Goal: Task Accomplishment & Management: Use online tool/utility

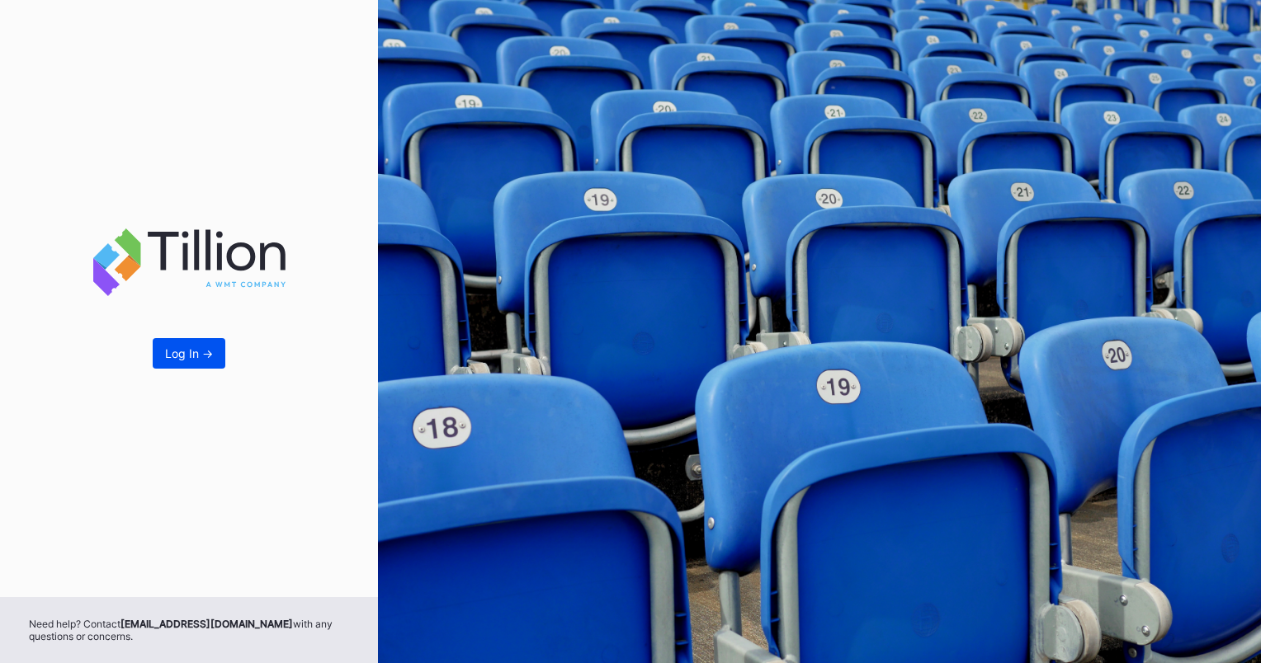
click at [213, 351] on button "Log In ->" at bounding box center [189, 353] width 73 height 31
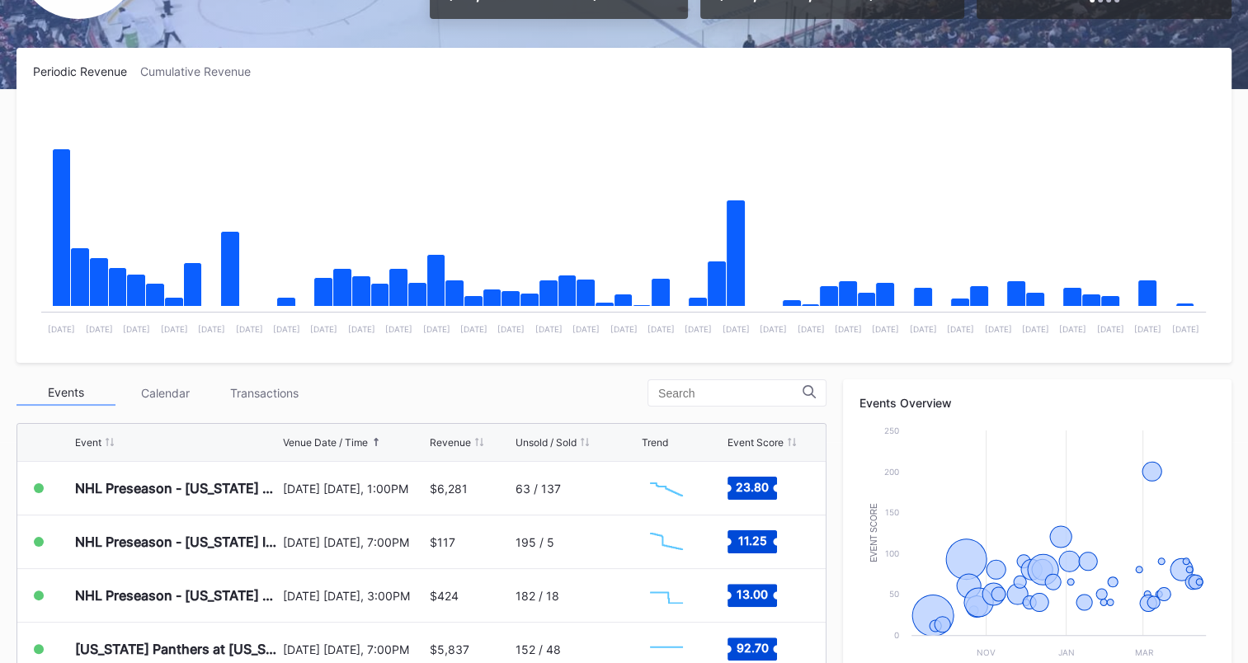
scroll to position [365, 0]
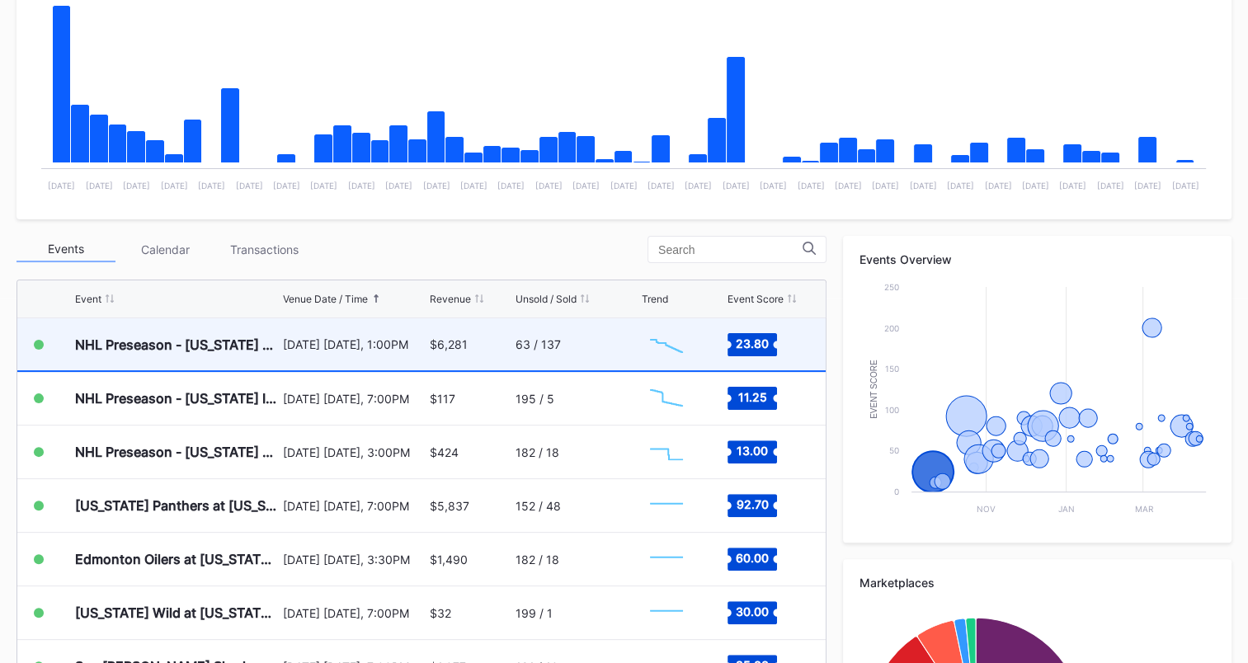
click at [534, 352] on div "63 / 137" at bounding box center [577, 344] width 122 height 52
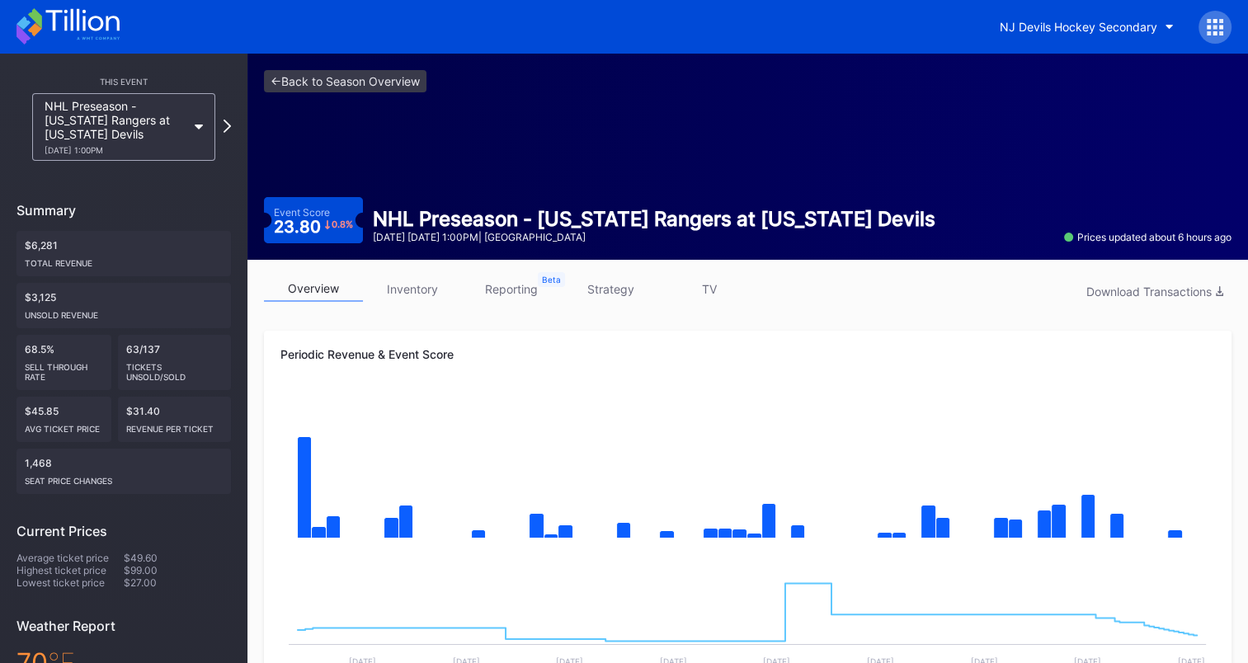
click at [100, 18] on icon at bounding box center [81, 20] width 73 height 22
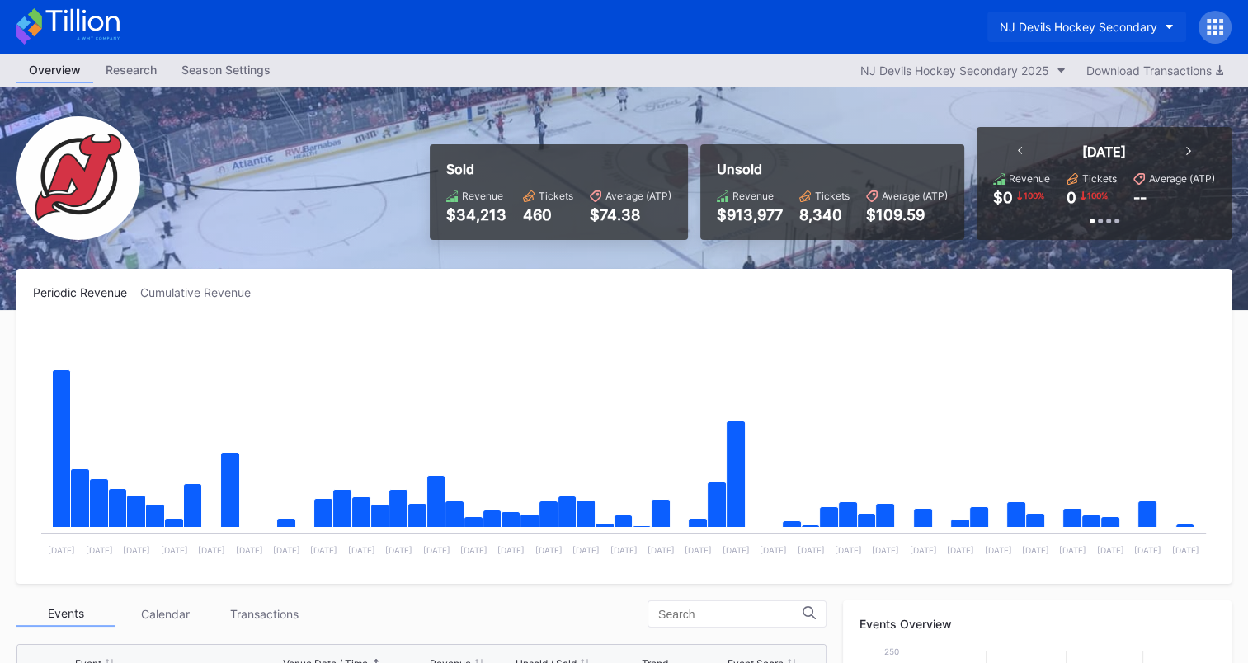
click at [1100, 23] on div "NJ Devils Hockey Secondary" at bounding box center [1079, 27] width 158 height 14
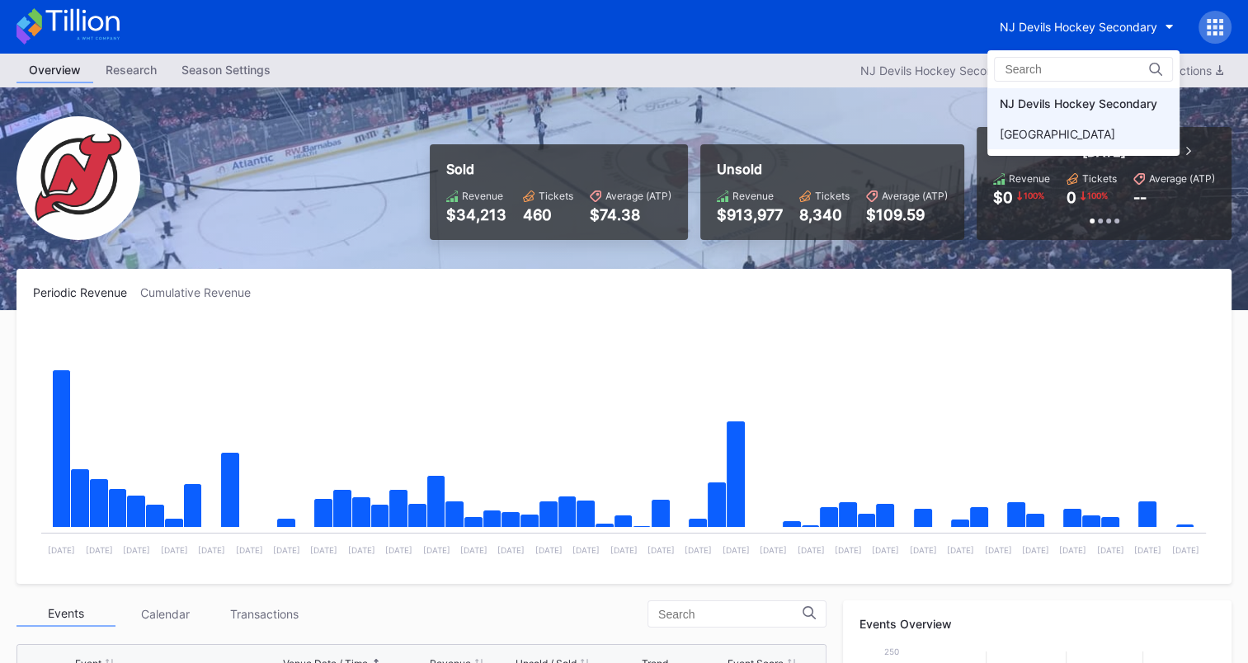
click at [1032, 136] on div "[GEOGRAPHIC_DATA]" at bounding box center [1057, 134] width 115 height 14
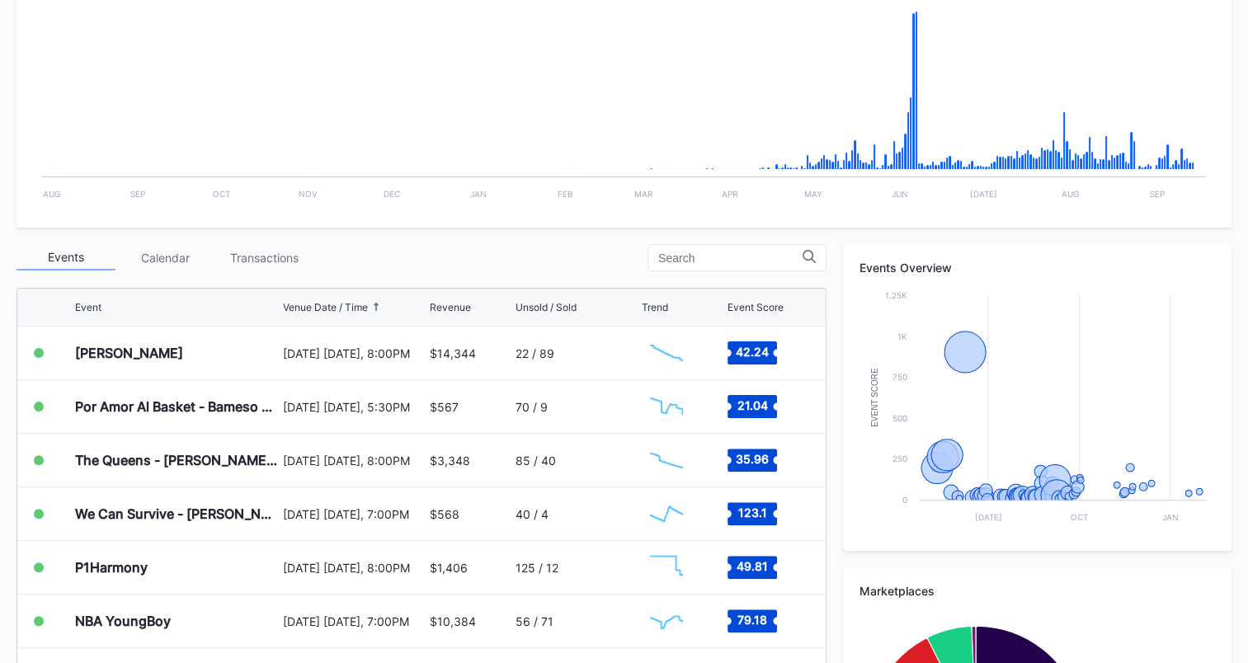
scroll to position [385, 0]
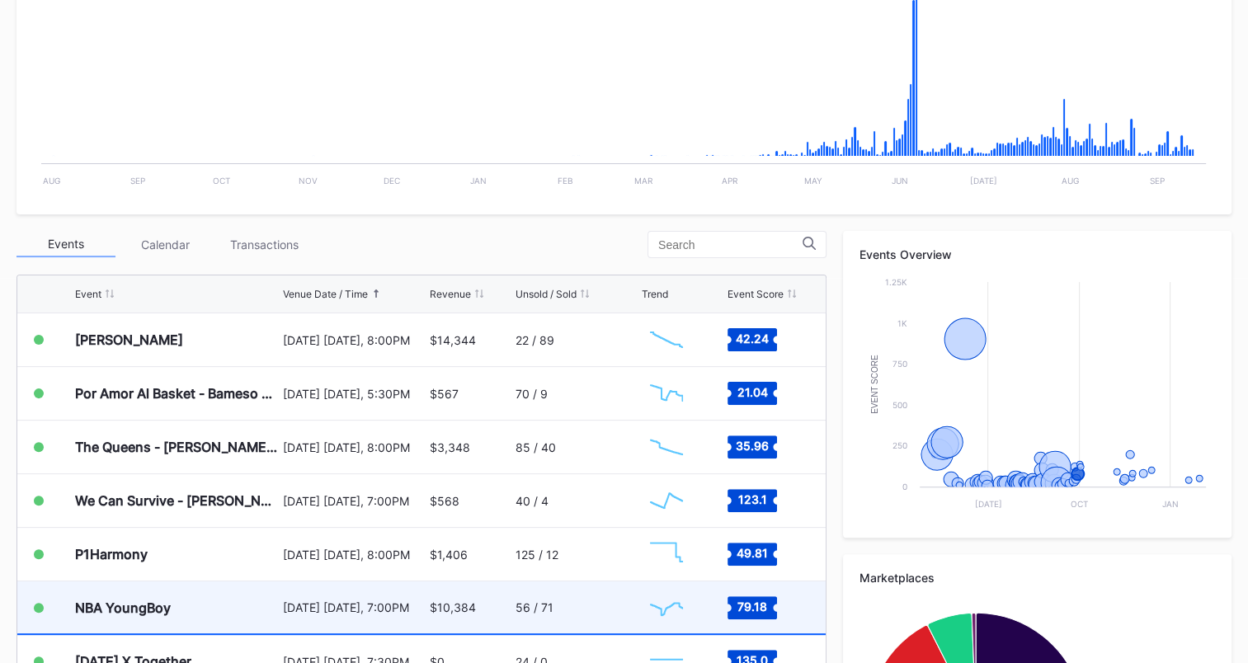
click at [604, 596] on div "56 / 71" at bounding box center [577, 608] width 122 height 52
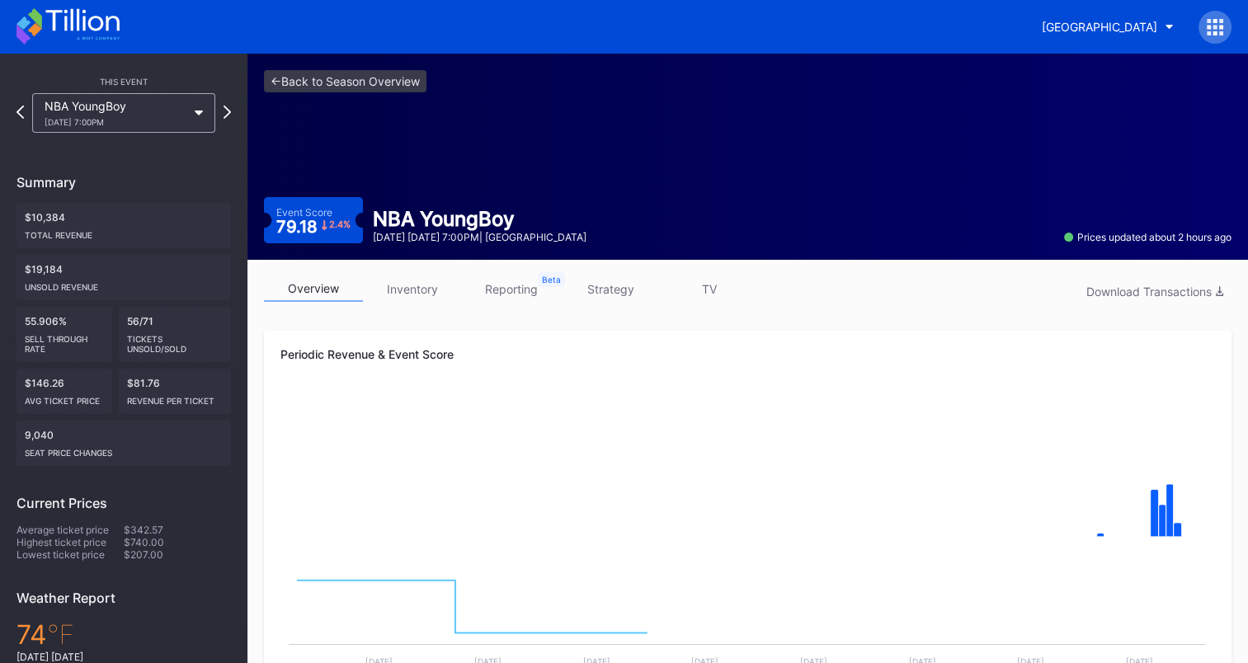
click at [617, 290] on link "strategy" at bounding box center [610, 289] width 99 height 26
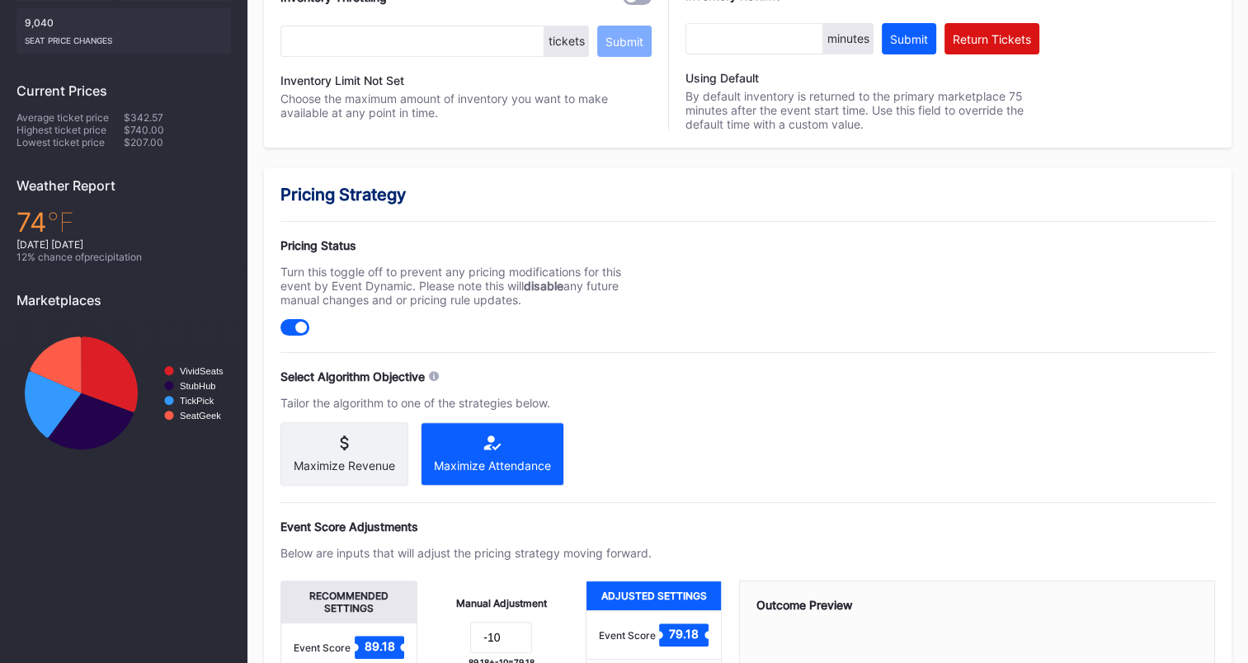
scroll to position [495, 0]
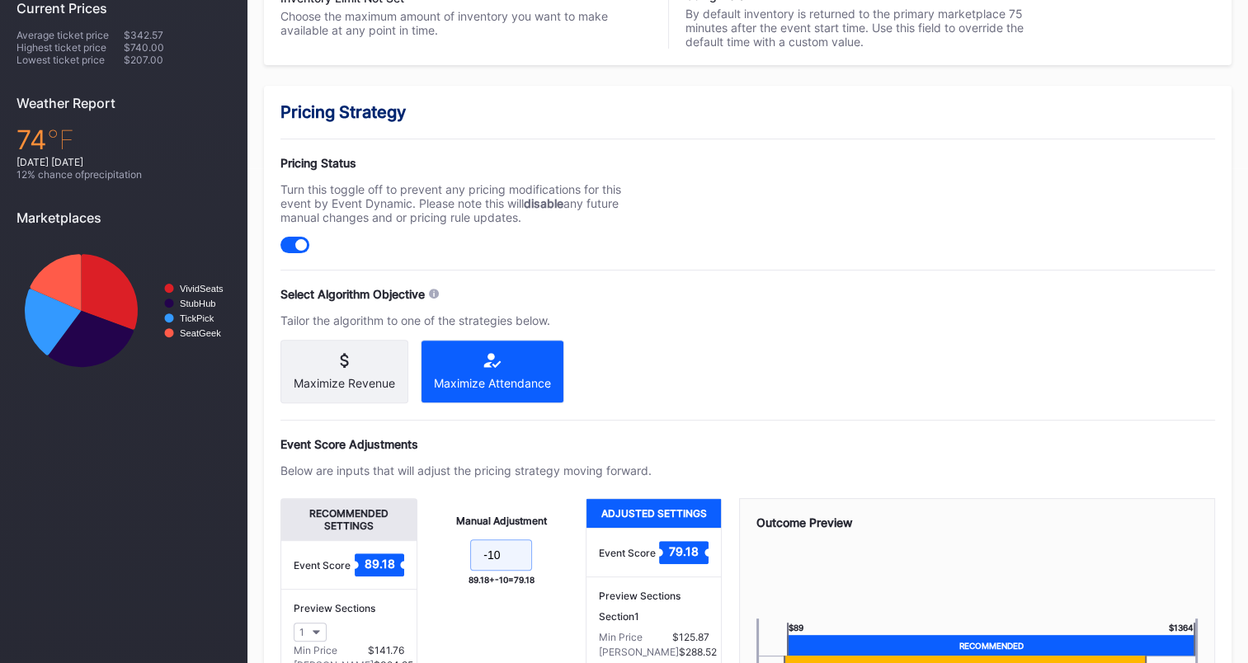
drag, startPoint x: 507, startPoint y: 564, endPoint x: 564, endPoint y: 564, distance: 56.9
click at [507, 564] on input "-10" at bounding box center [501, 555] width 62 height 31
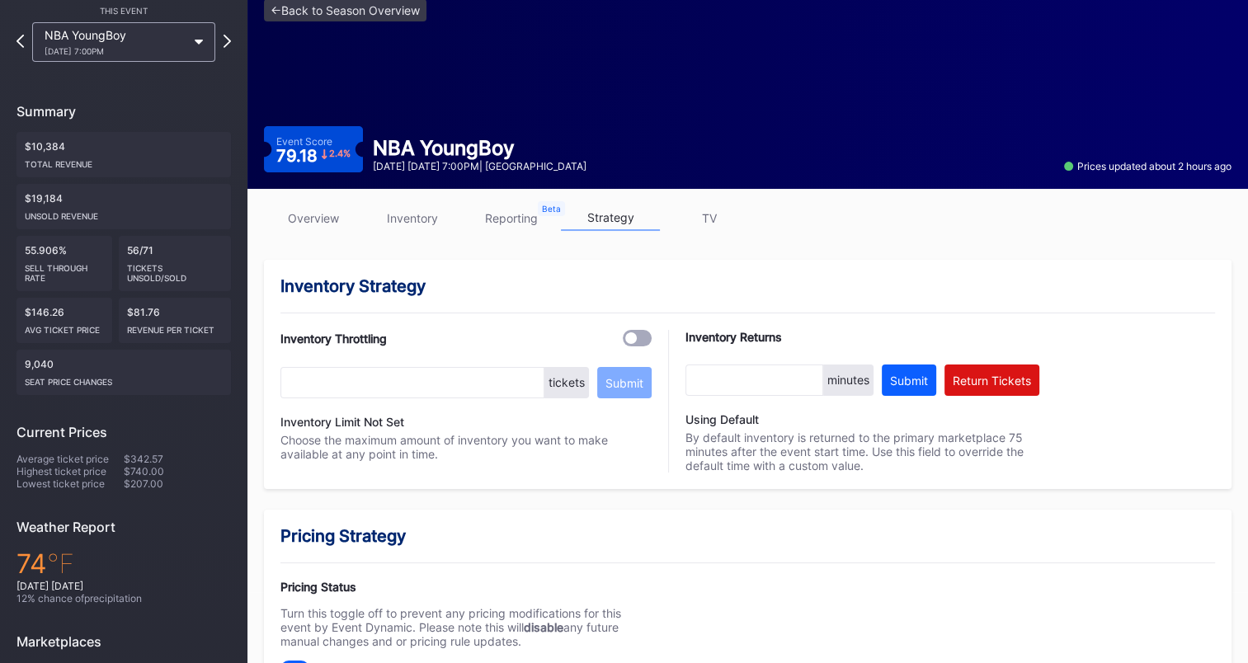
scroll to position [0, 0]
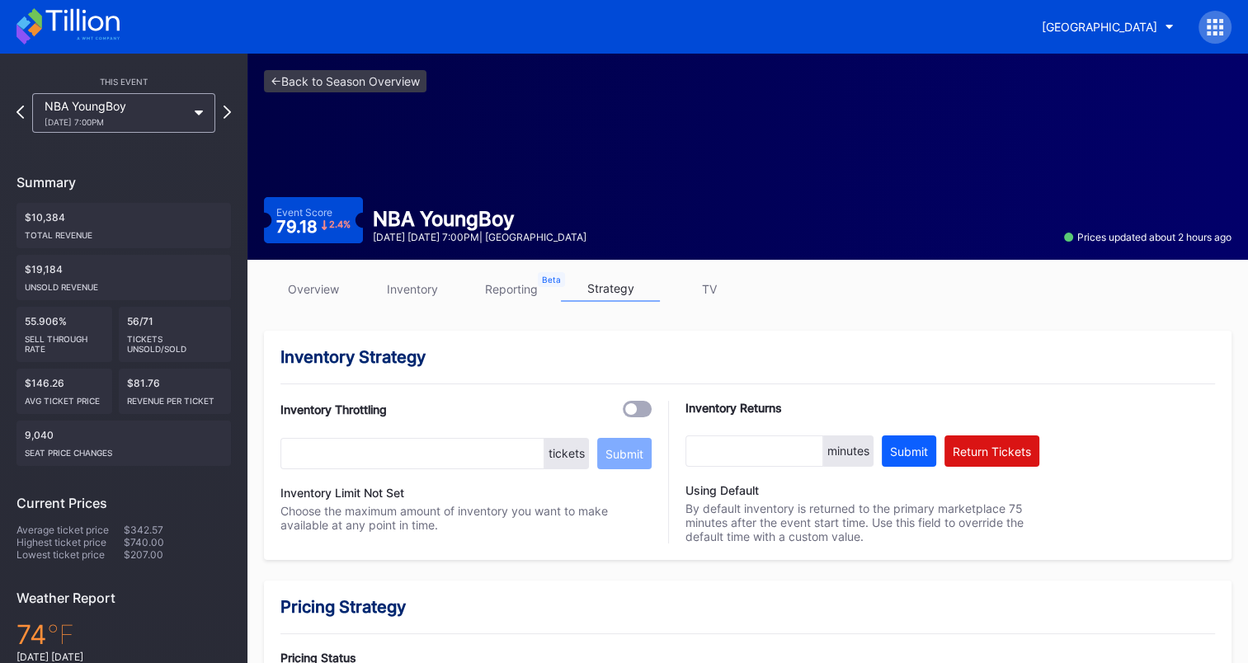
click at [403, 295] on link "inventory" at bounding box center [412, 289] width 99 height 26
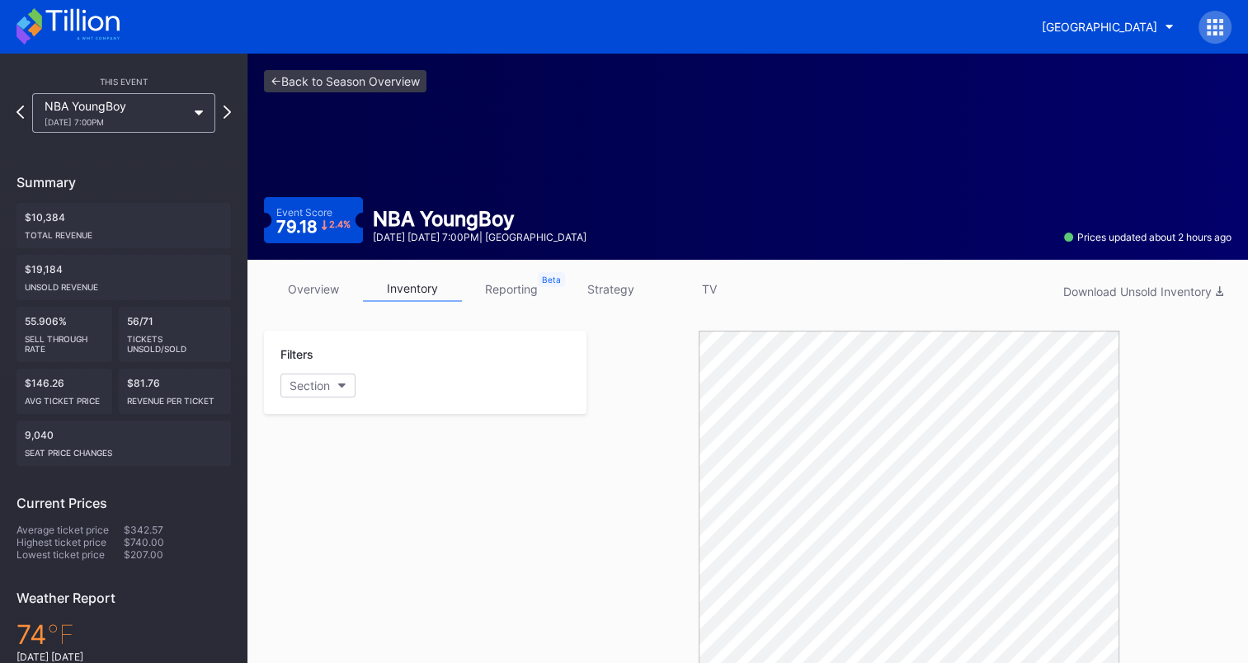
click at [307, 280] on link "overview" at bounding box center [313, 289] width 99 height 26
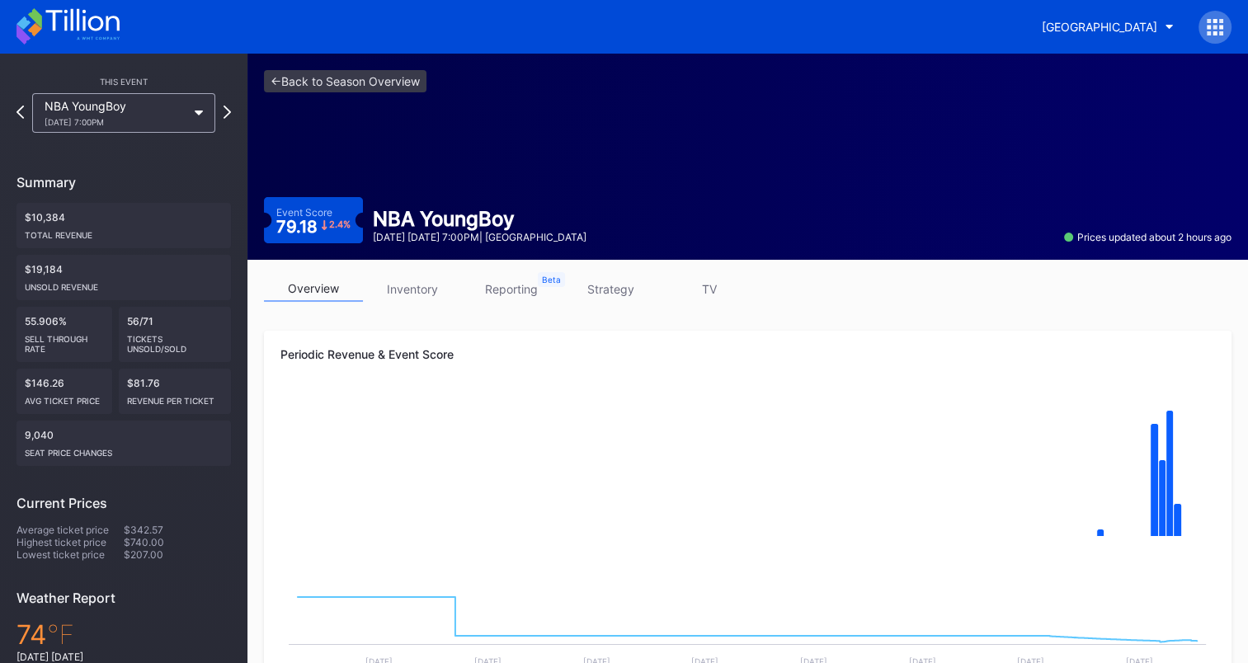
click at [615, 292] on link "strategy" at bounding box center [610, 289] width 99 height 26
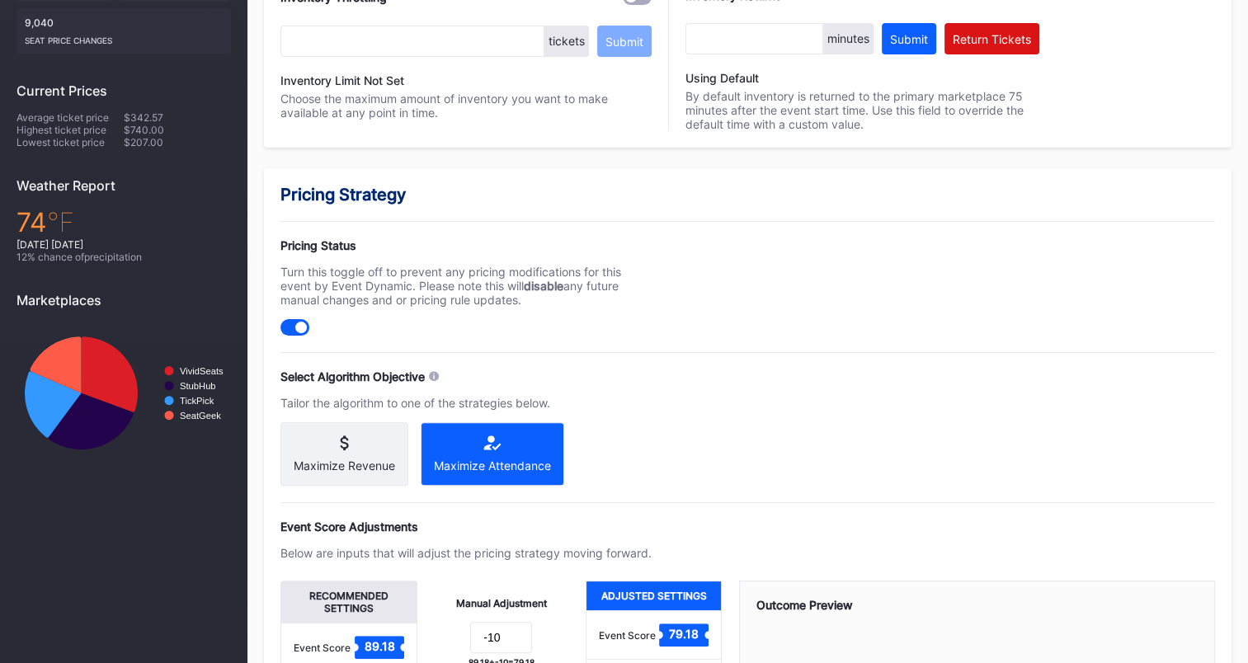
scroll to position [660, 0]
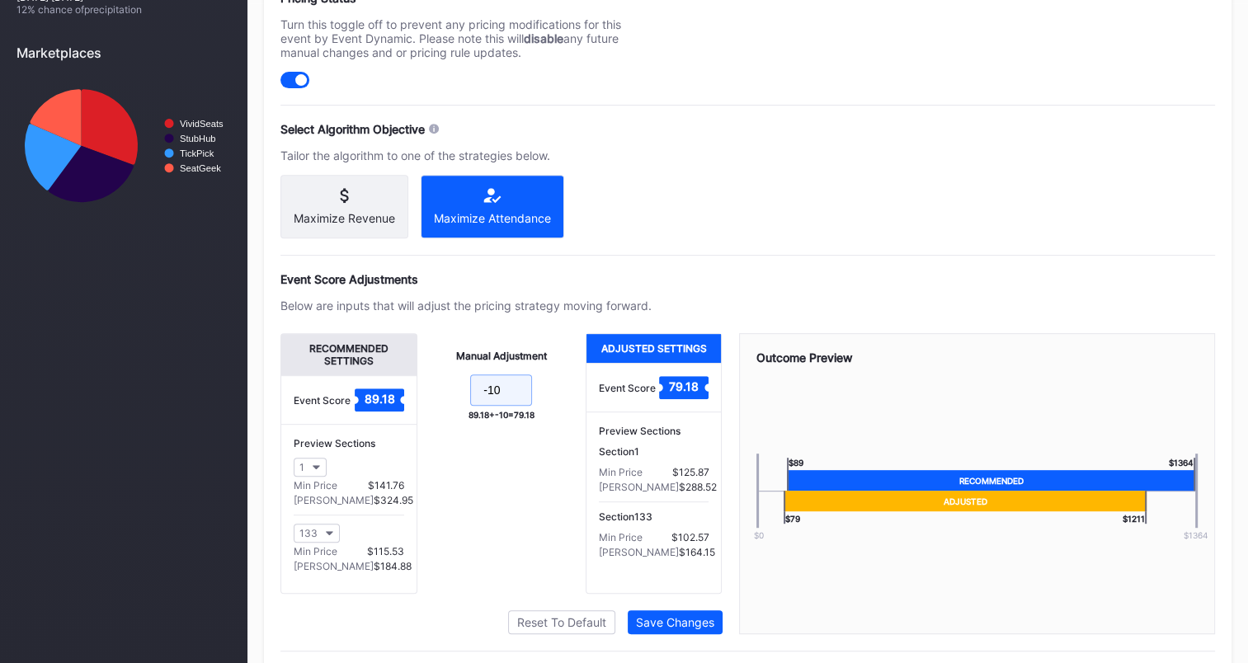
click at [516, 400] on input "-10" at bounding box center [501, 390] width 62 height 31
type input "-"
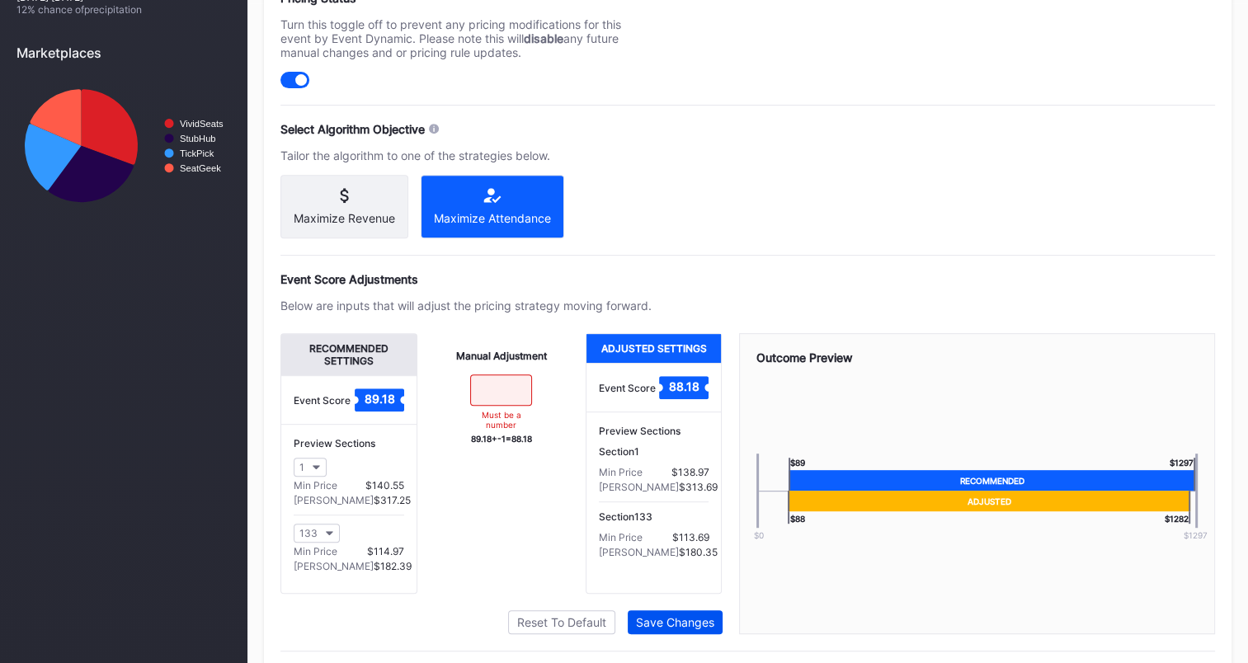
click at [672, 629] on div "Save Changes" at bounding box center [675, 622] width 78 height 14
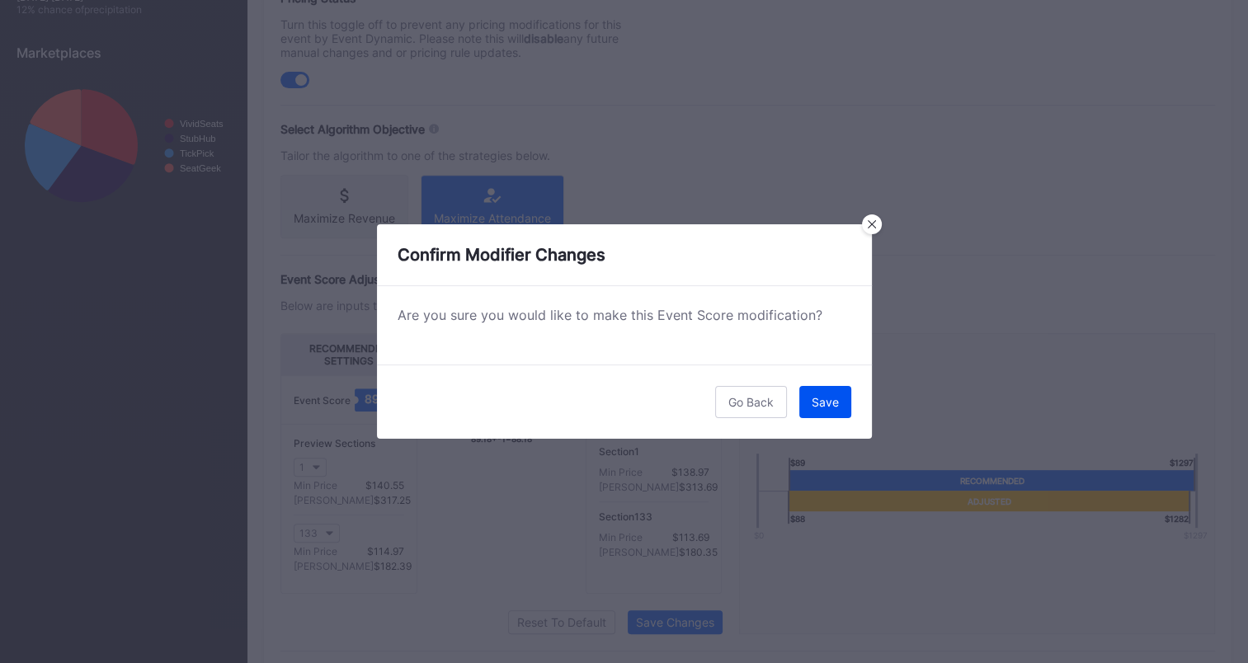
click at [839, 399] on button "Save" at bounding box center [825, 402] width 52 height 32
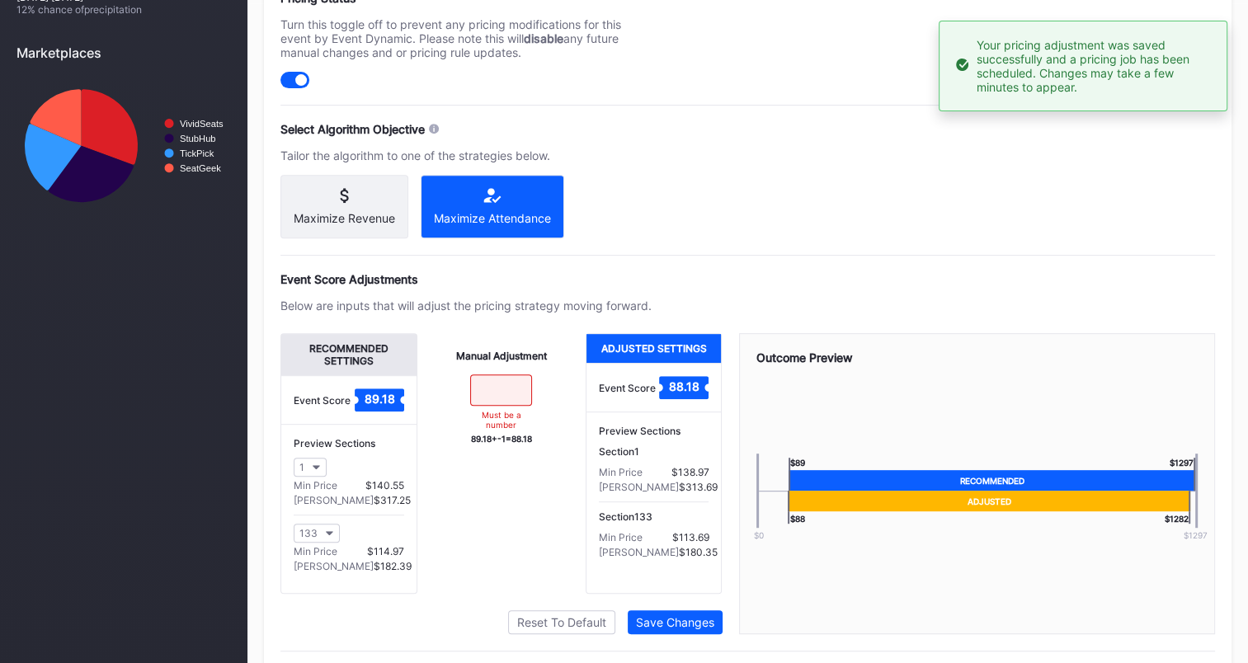
click at [501, 401] on input at bounding box center [501, 390] width 62 height 31
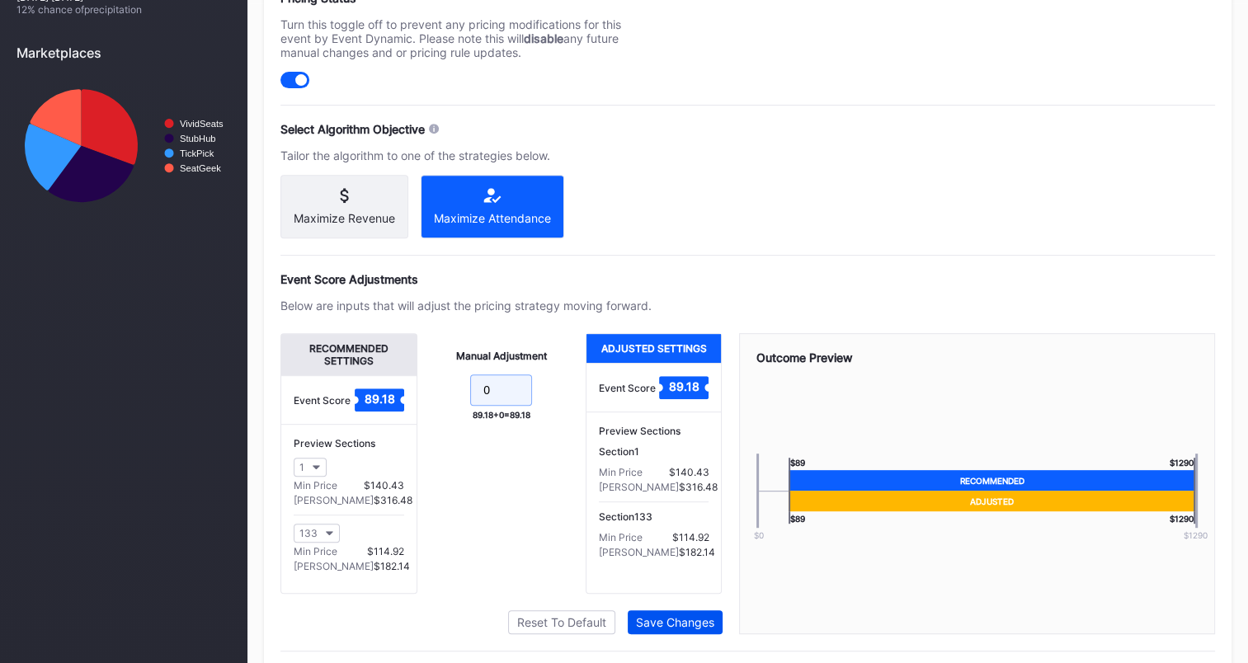
type input "0"
click at [680, 629] on div "Save Changes" at bounding box center [675, 622] width 78 height 14
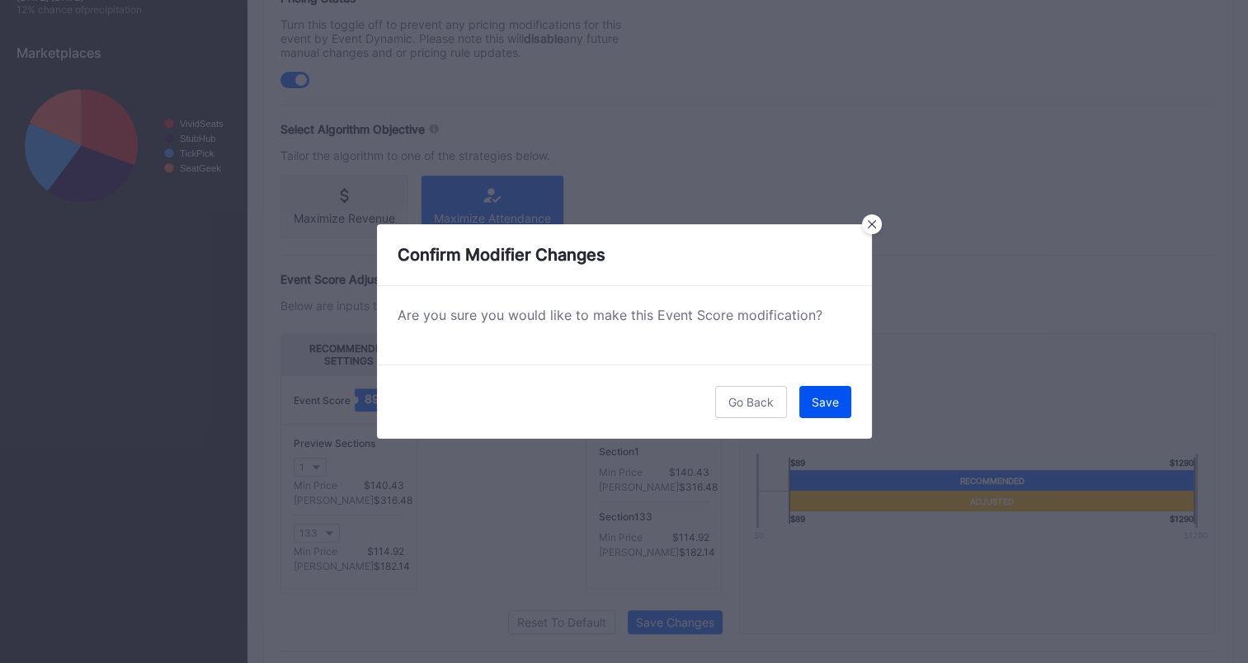
click at [831, 410] on button "Save" at bounding box center [825, 402] width 52 height 32
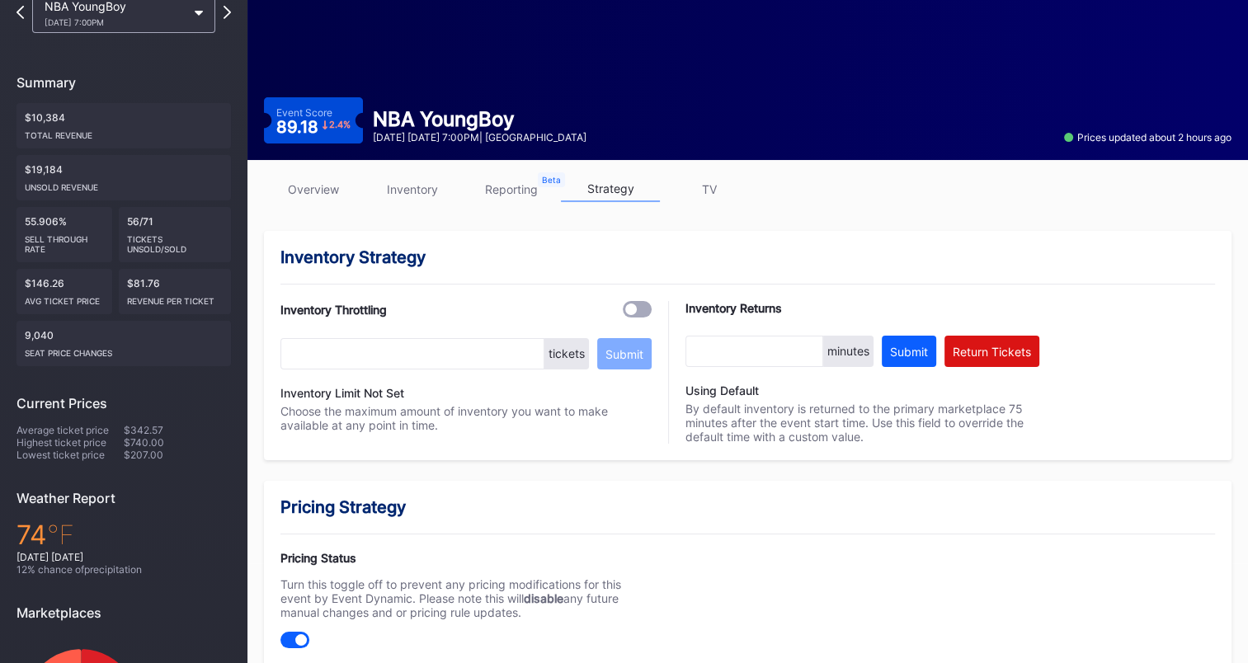
scroll to position [0, 0]
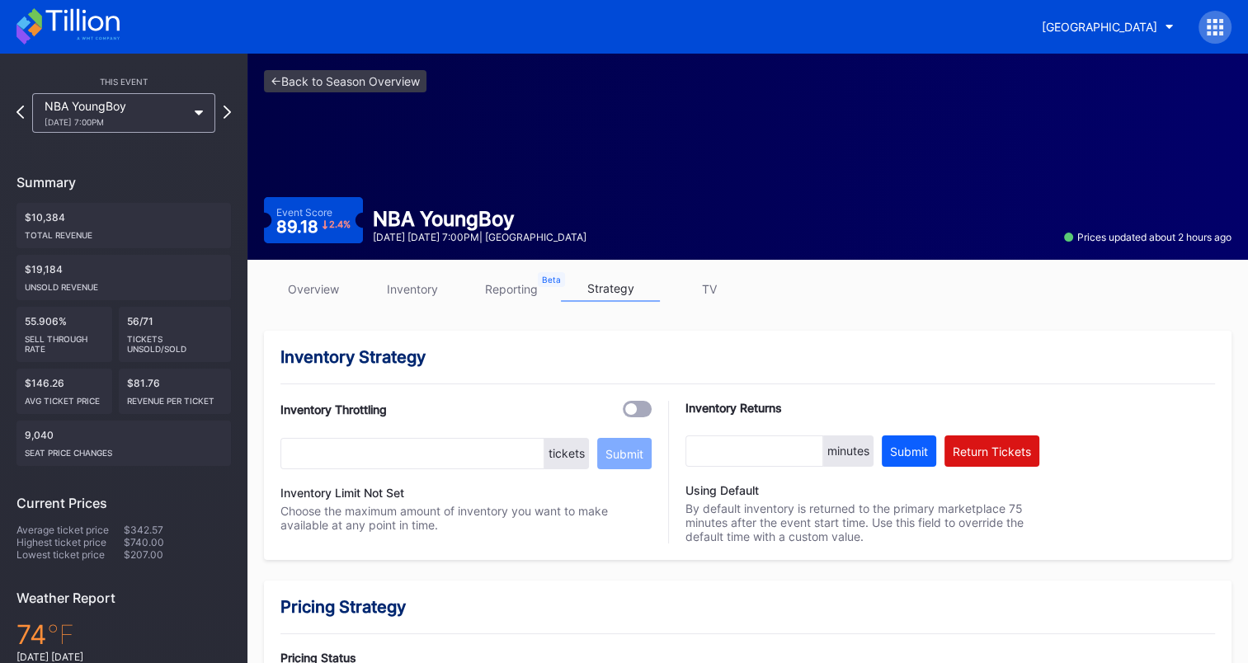
click at [73, 20] on icon at bounding box center [67, 26] width 103 height 36
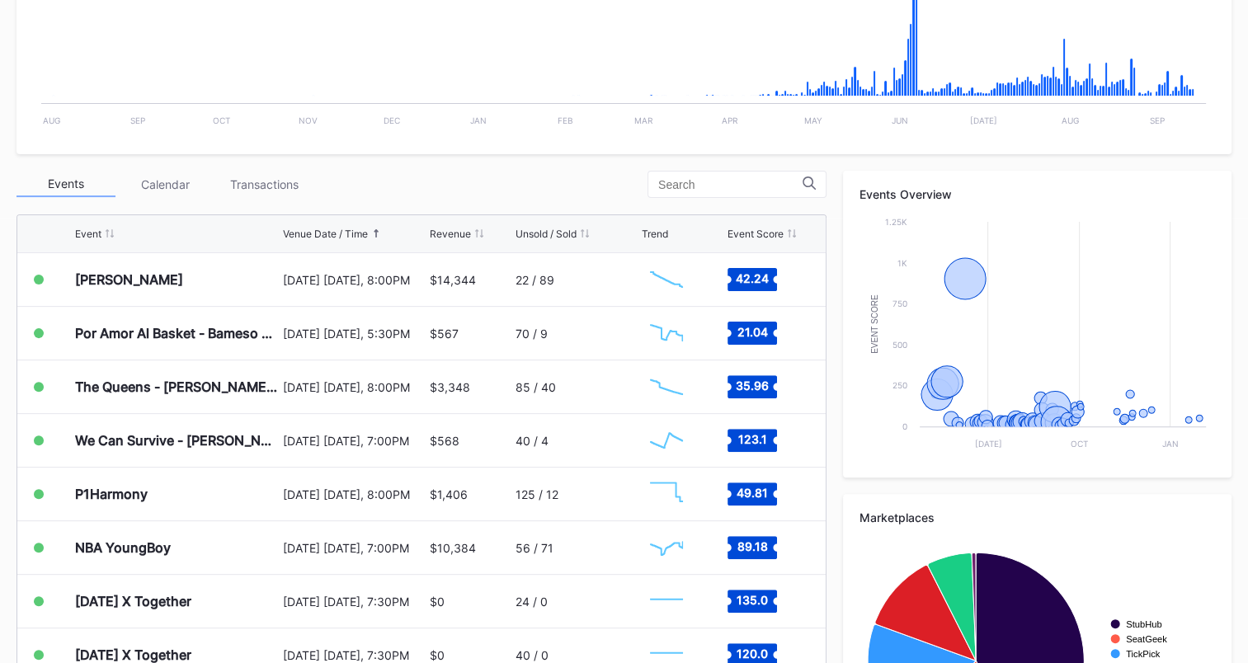
scroll to position [495, 0]
